Goal: Transaction & Acquisition: Subscribe to service/newsletter

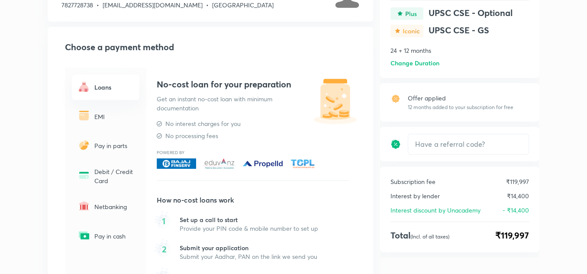
scroll to position [56, 0]
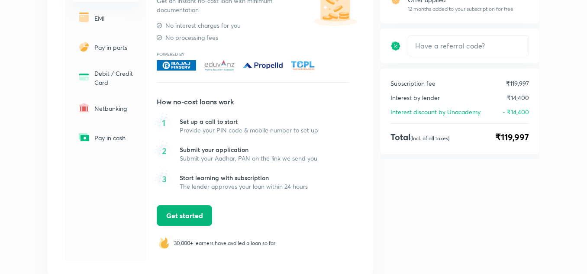
click at [193, 213] on span "Get started" at bounding box center [184, 215] width 37 height 9
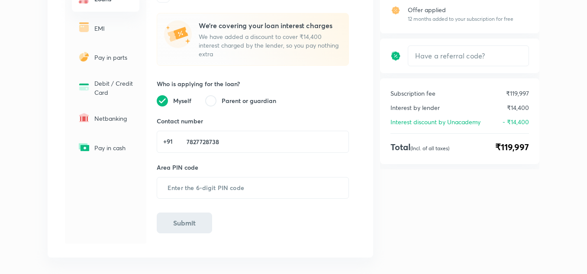
scroll to position [173, 0]
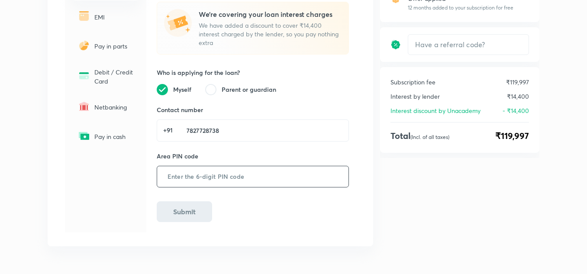
click at [222, 177] on input "text" at bounding box center [252, 176] width 191 height 21
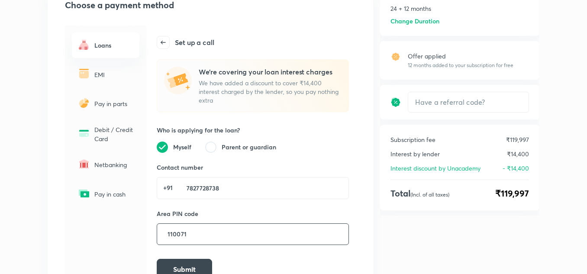
scroll to position [58, 0]
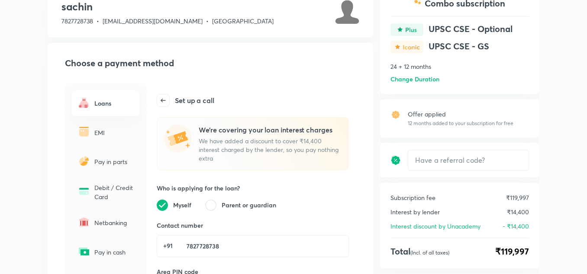
type input "110071"
click at [106, 130] on p "EMI" at bounding box center [114, 132] width 40 height 9
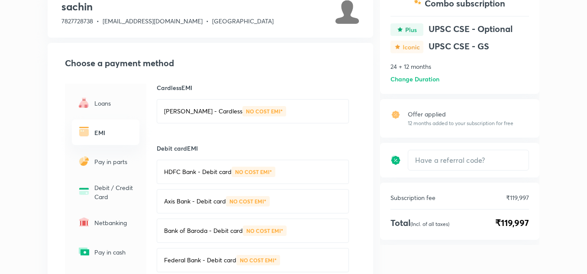
click at [112, 155] on div "Pay in parts" at bounding box center [106, 162] width 68 height 26
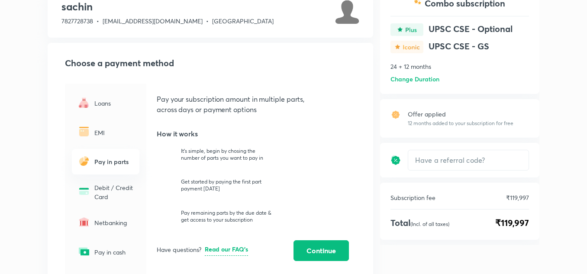
click at [113, 178] on div "Debit / Credit Card" at bounding box center [106, 192] width 68 height 29
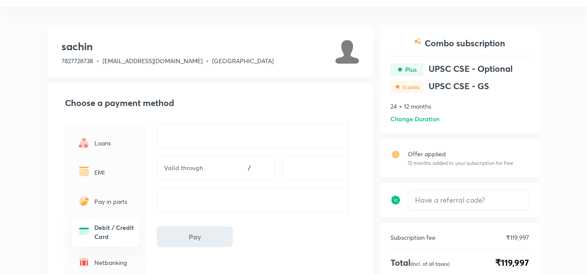
scroll to position [0, 0]
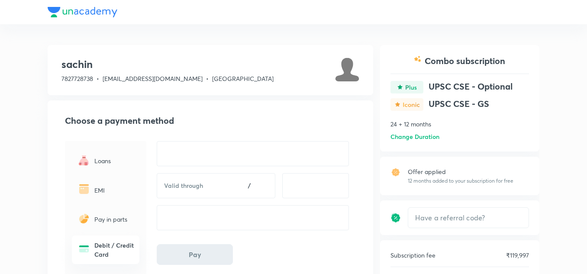
click at [74, 10] on div at bounding box center [294, 12] width 492 height 24
click at [58, 13] on div at bounding box center [294, 12] width 492 height 24
